Goal: Task Accomplishment & Management: Manage account settings

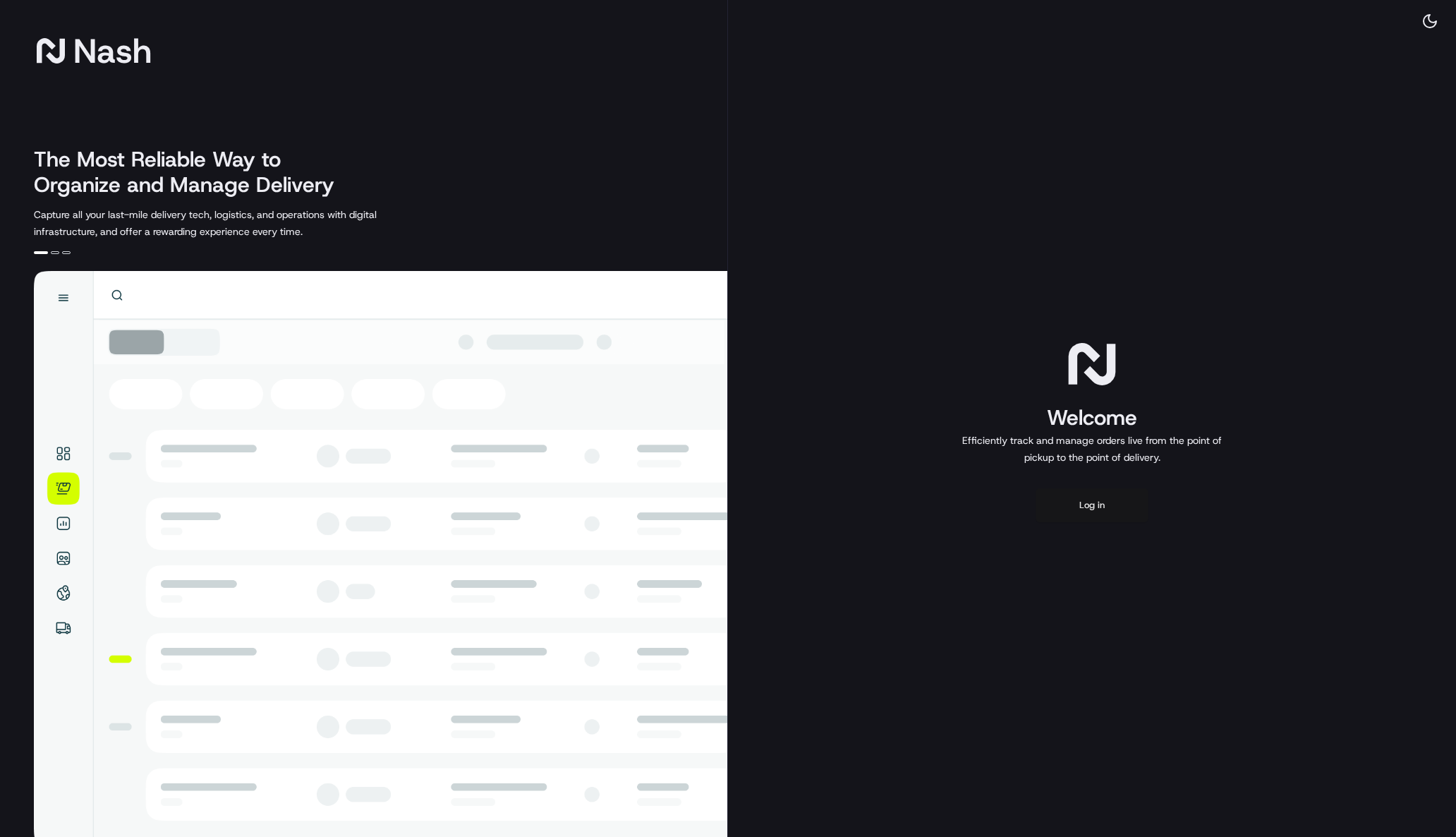
click at [1086, 505] on button "Log in" at bounding box center [1092, 506] width 113 height 34
